Goal: Information Seeking & Learning: Check status

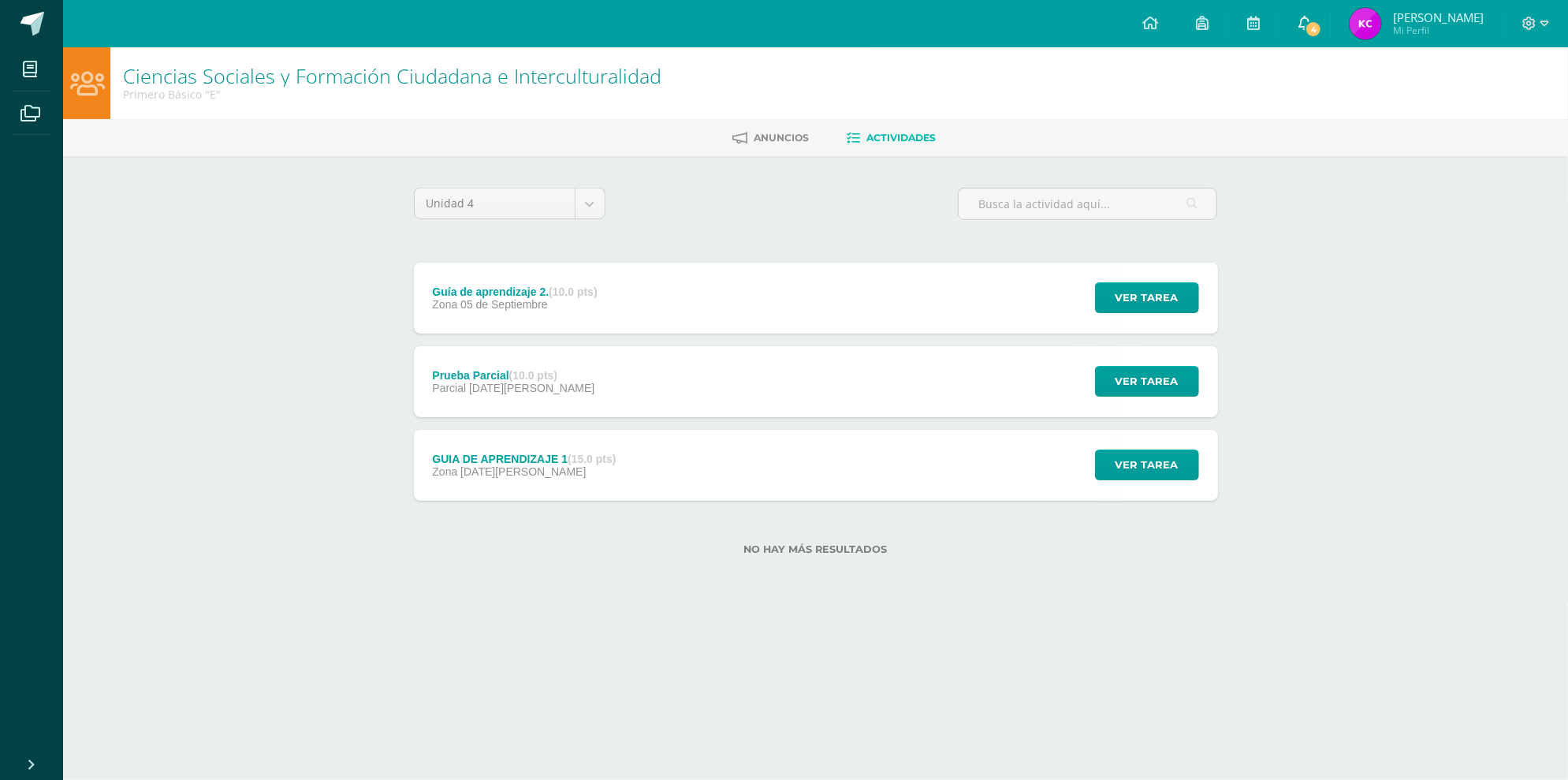
click at [1323, 33] on span "4" at bounding box center [1313, 29] width 17 height 17
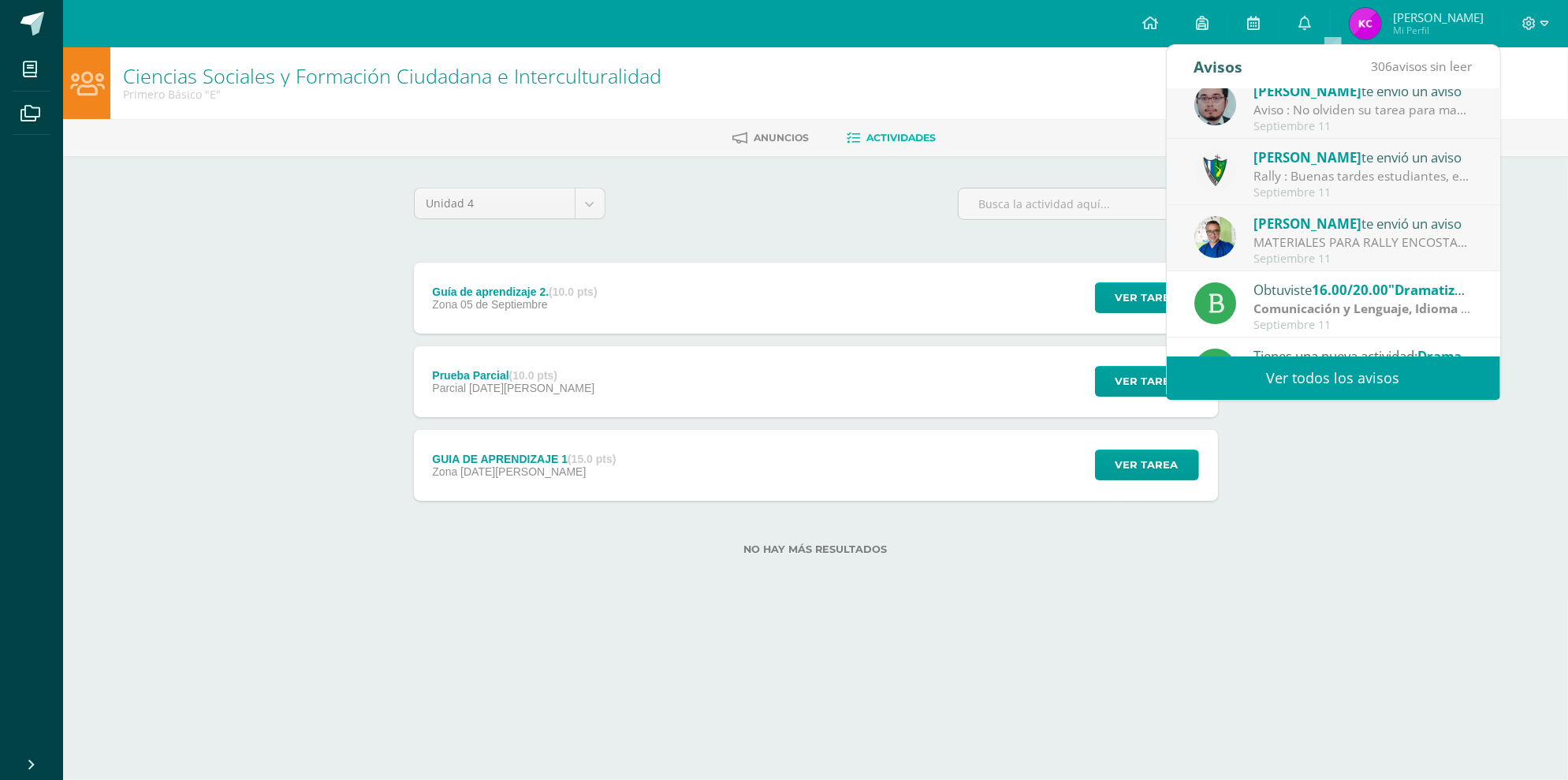
scroll to position [97, 0]
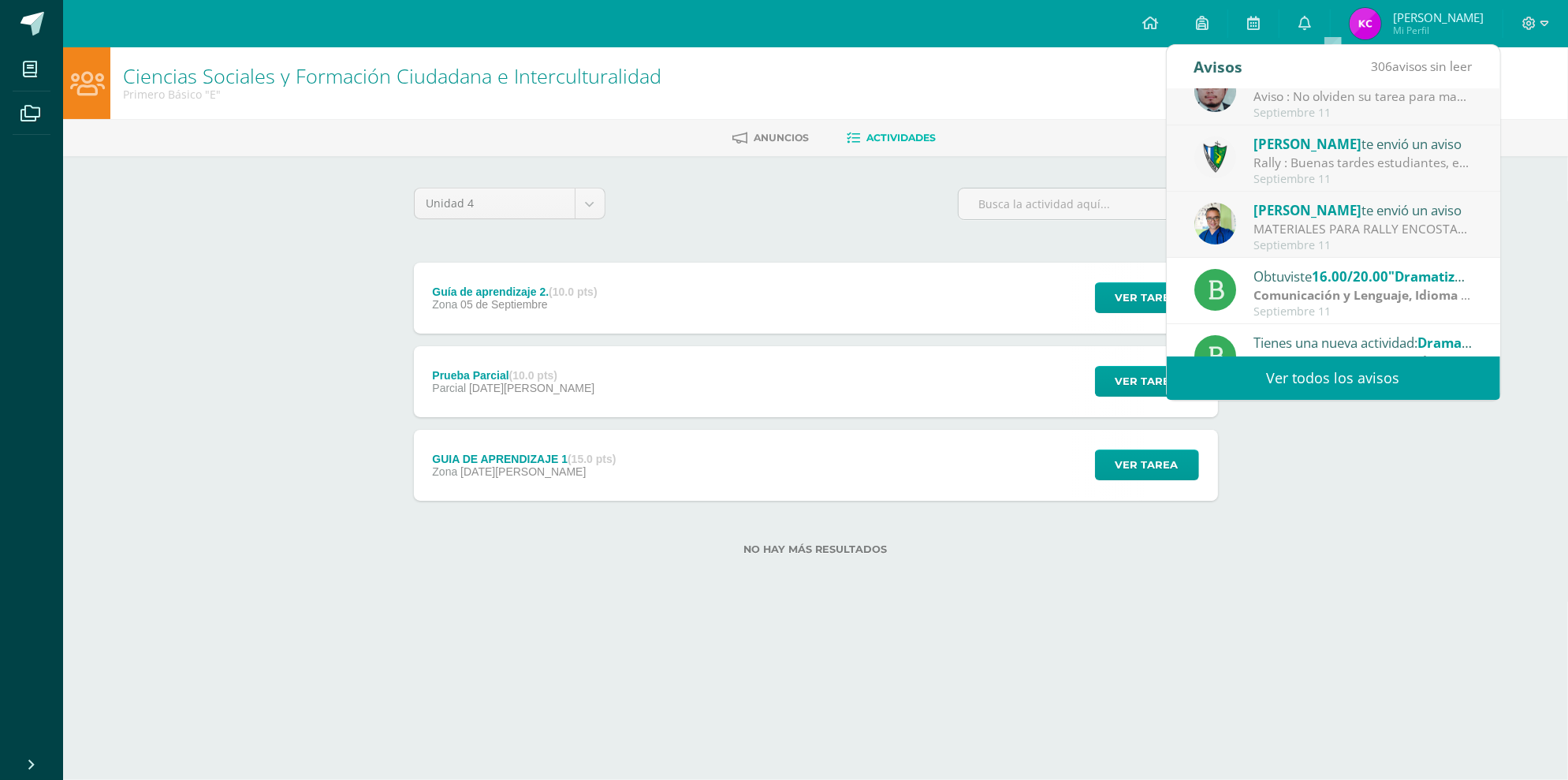
click at [1445, 214] on div "[PERSON_NAME] te envió un aviso" at bounding box center [1363, 210] width 219 height 21
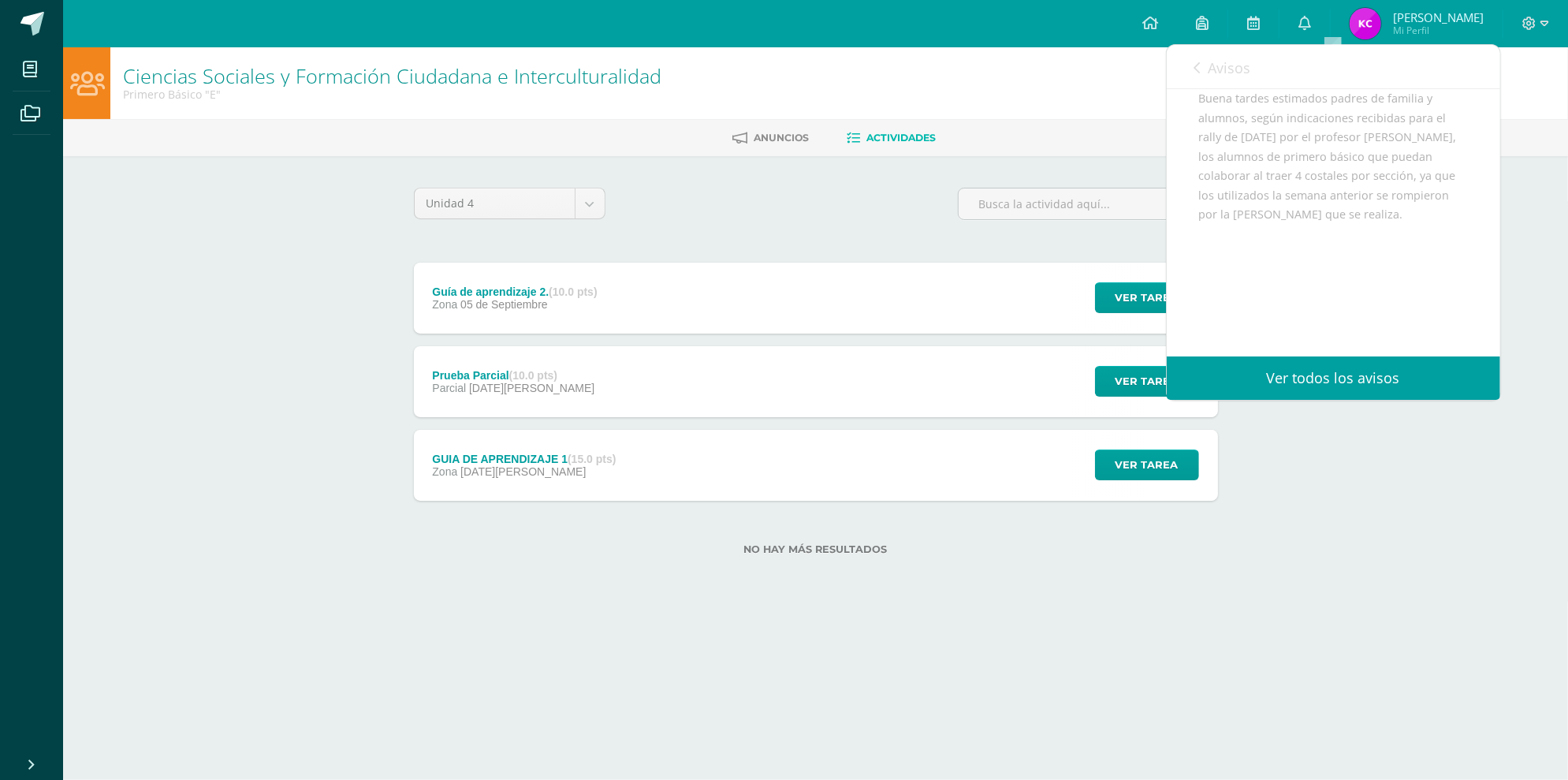
scroll to position [0, 0]
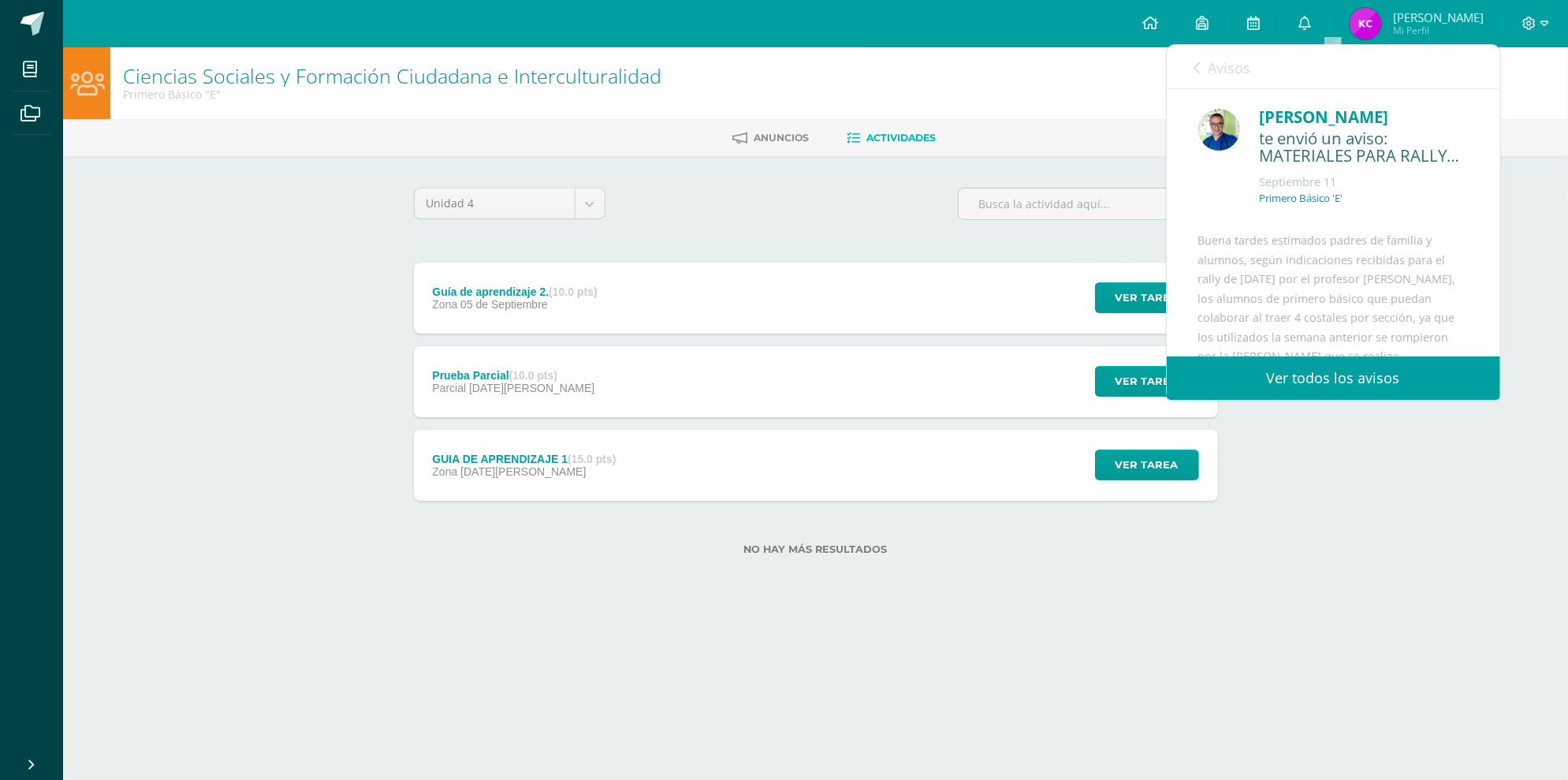
click at [1213, 62] on span "Avisos" at bounding box center [1230, 68] width 43 height 19
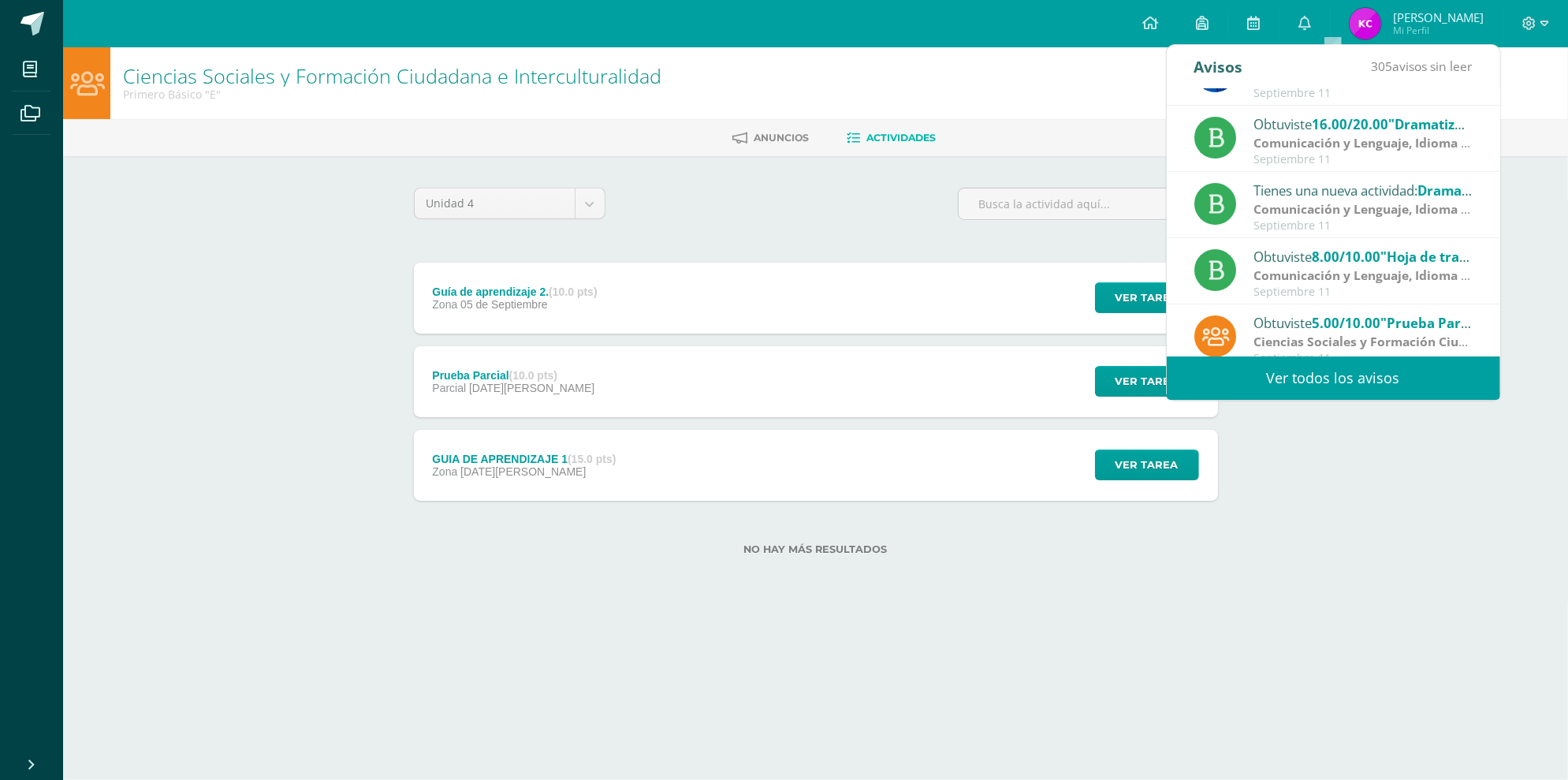
scroll to position [262, 0]
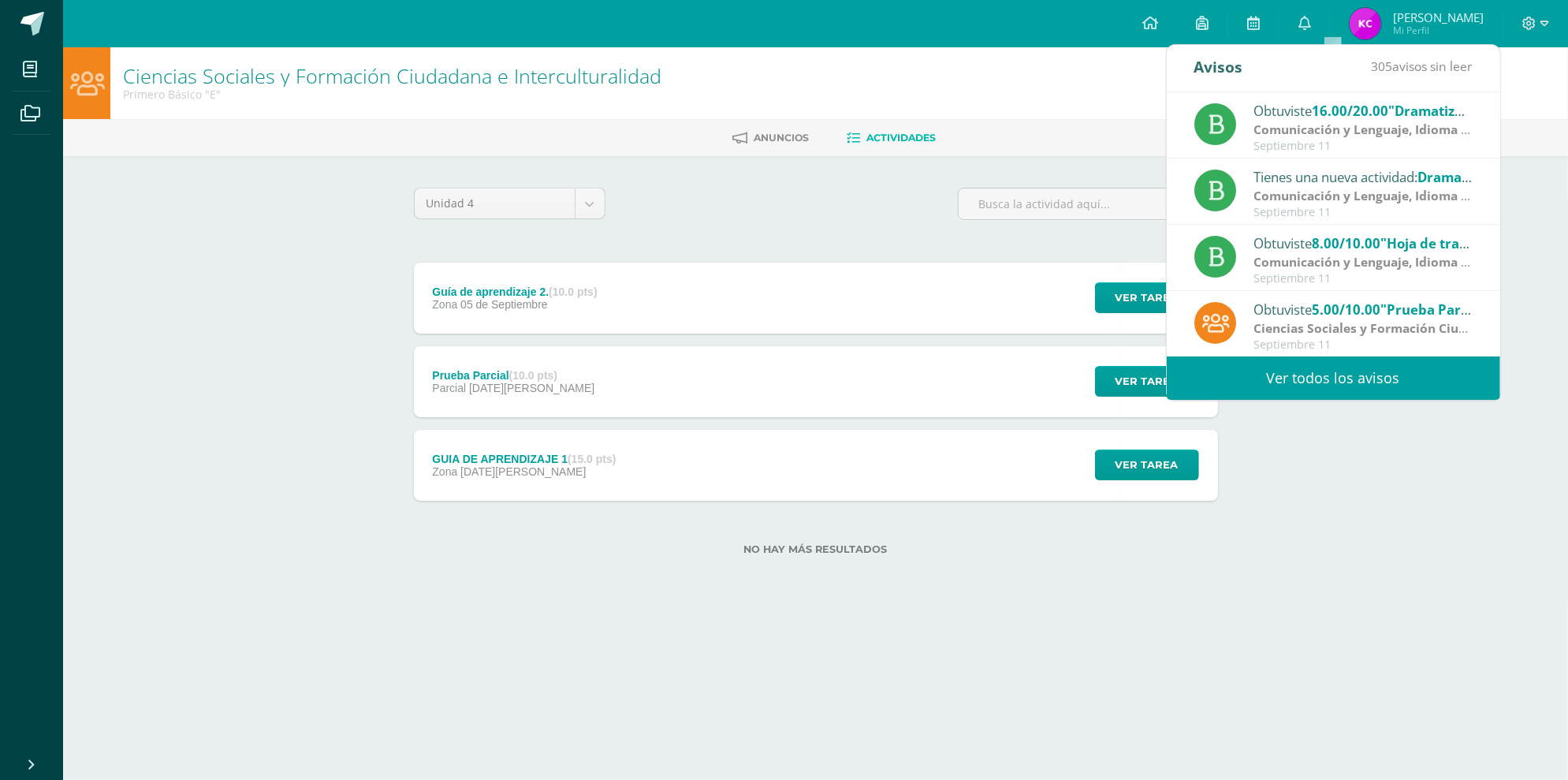
click at [1435, 370] on link "Ver todos los avisos" at bounding box center [1334, 378] width 333 height 44
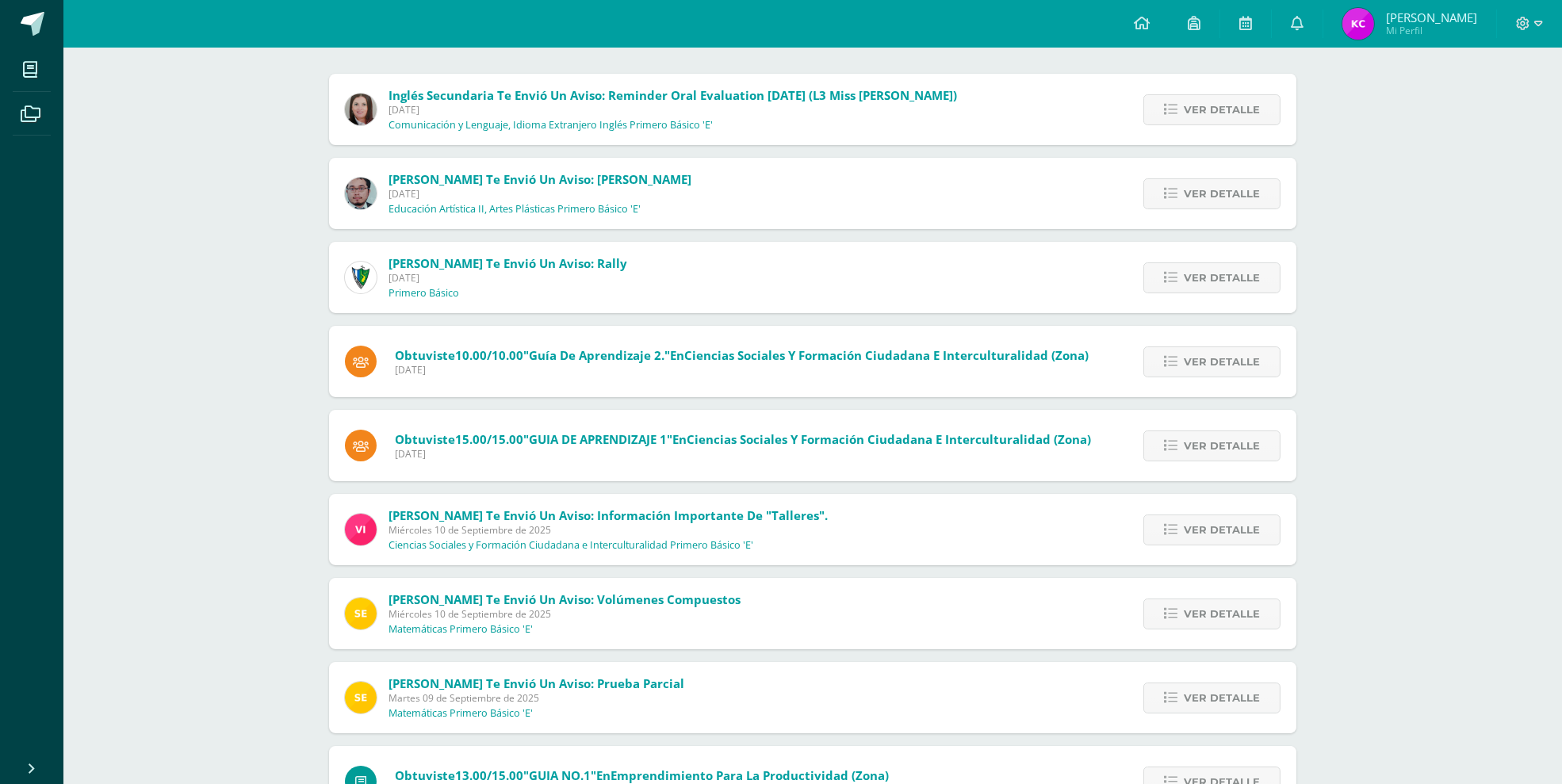
scroll to position [183, 0]
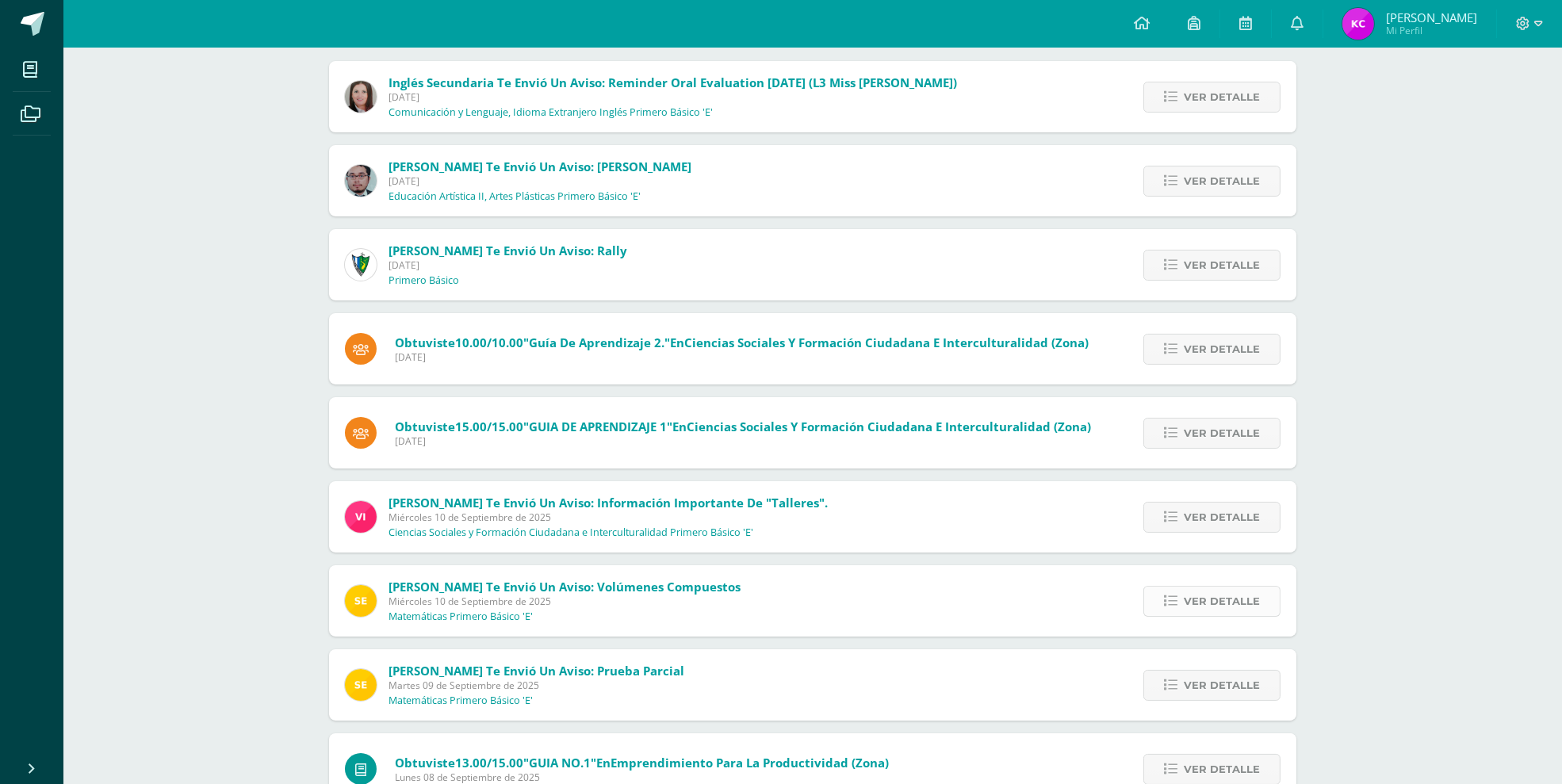
click at [1212, 608] on span "Ver detalle" at bounding box center [1222, 601] width 77 height 29
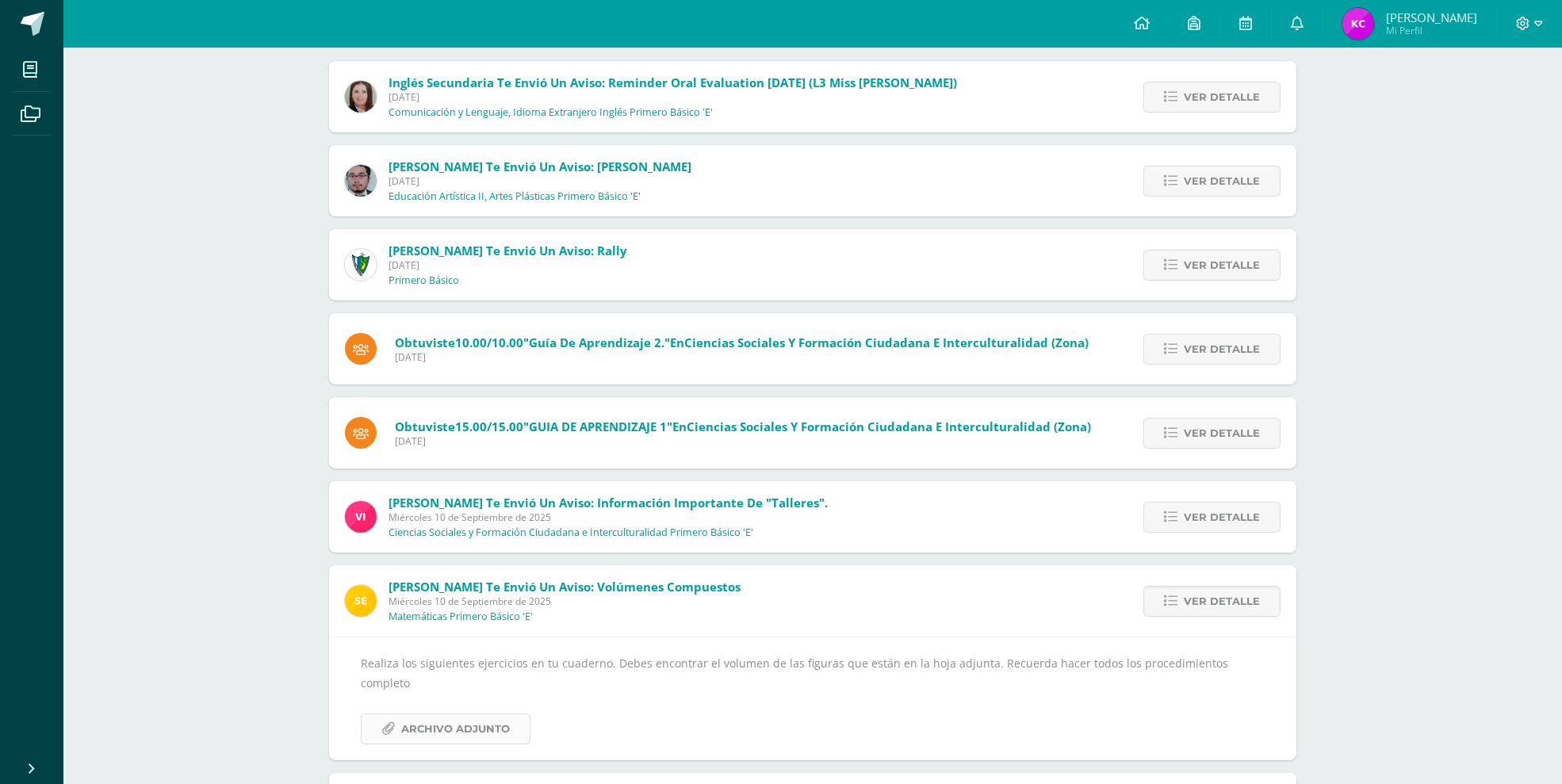
click at [516, 714] on link "Archivo Adjunto" at bounding box center [445, 729] width 169 height 31
click at [160, 230] on div "Notificaciones Sin leer (305) Leídos Marcar todas como leídas Inglés Secundaria…" at bounding box center [812, 481] width 1498 height 1233
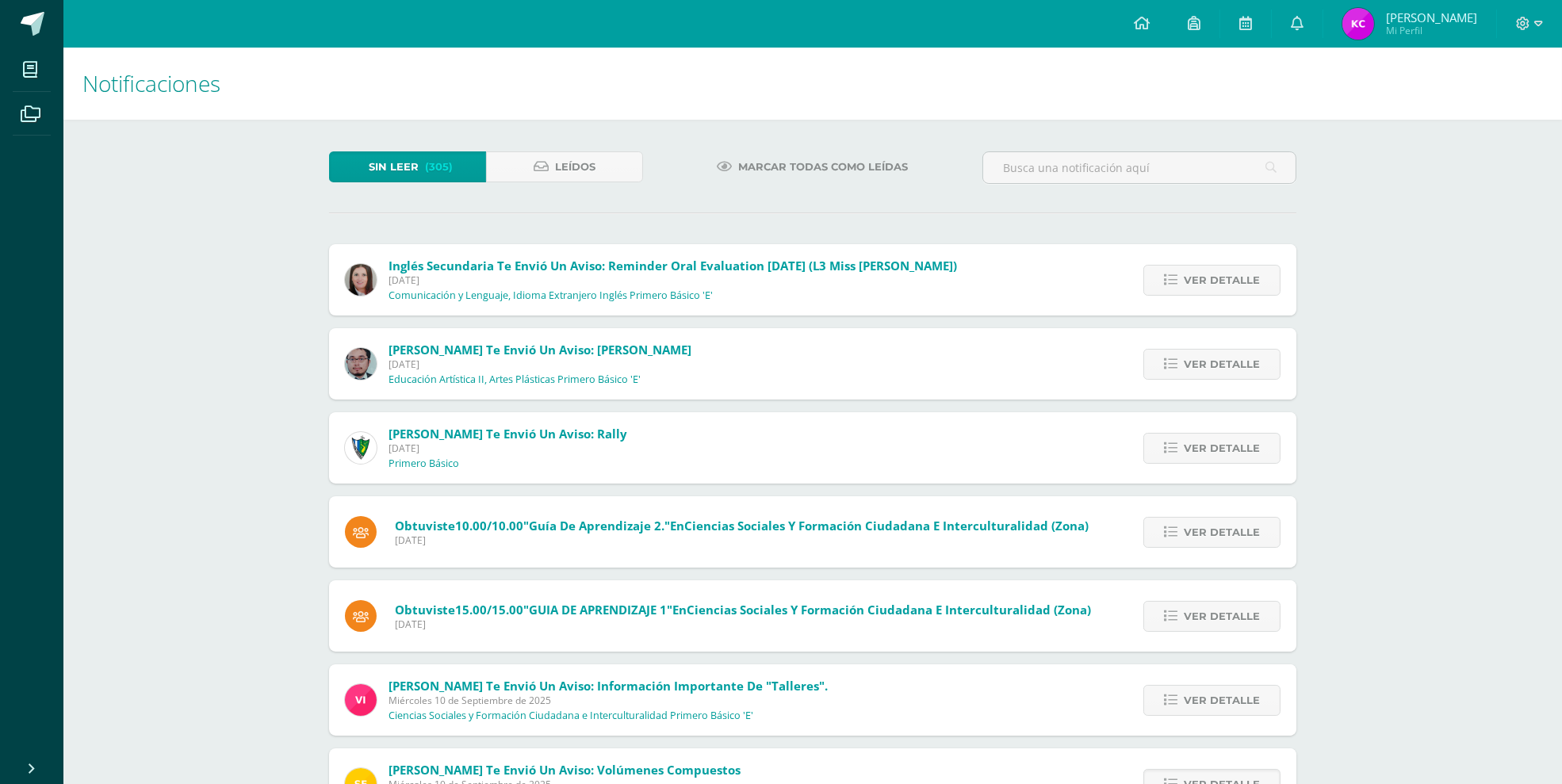
drag, startPoint x: 70, startPoint y: 22, endPoint x: 158, endPoint y: 51, distance: 92.7
click at [158, 51] on body "Mis cursos Archivos Cerrar panel Artes Industriales Primero Básico "E" Ciencias…" at bounding box center [781, 640] width 1562 height 1280
click at [158, 51] on h1 "Notificaciones" at bounding box center [812, 83] width 1461 height 72
drag, startPoint x: 158, startPoint y: 51, endPoint x: 135, endPoint y: 34, distance: 28.6
click at [135, 34] on body "Mis cursos Archivos Cerrar panel Artes Industriales Primero Básico "E" Ciencias…" at bounding box center [781, 640] width 1562 height 1280
